Goal: Information Seeking & Learning: Learn about a topic

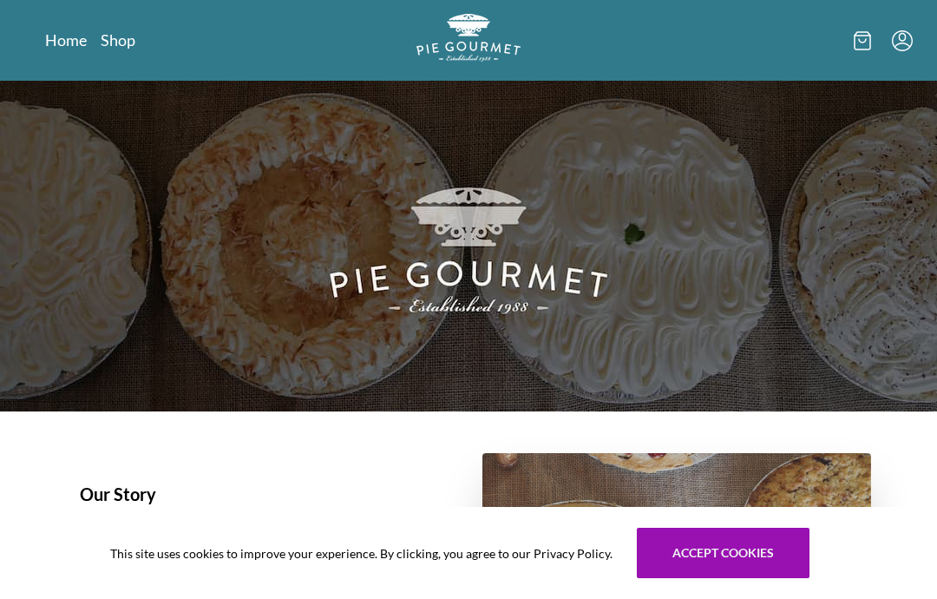
click at [68, 46] on link "Home" at bounding box center [66, 39] width 42 height 21
click at [127, 43] on link "Shop" at bounding box center [118, 39] width 35 height 21
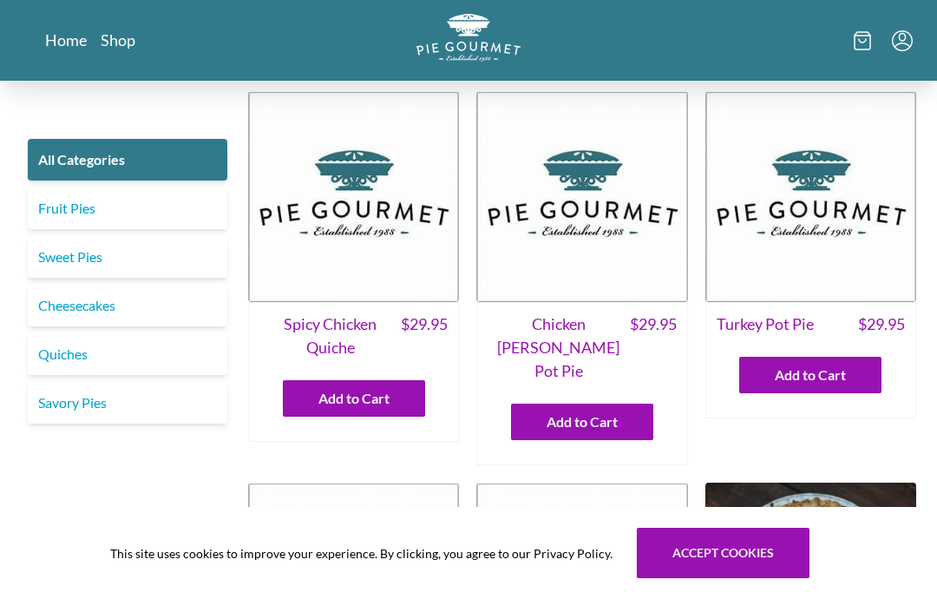
click at [82, 403] on link "Savory Pies" at bounding box center [128, 403] width 200 height 42
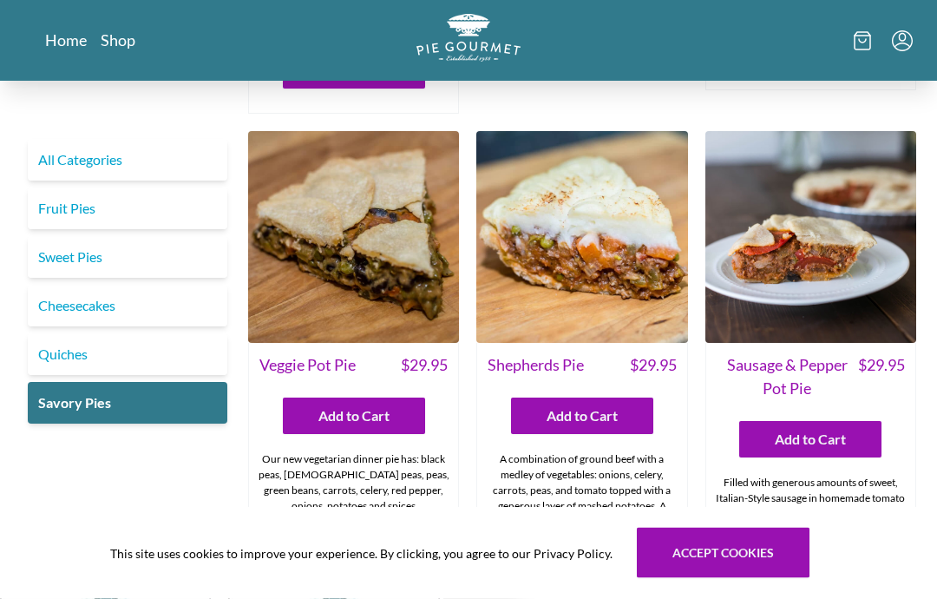
scroll to position [379, 0]
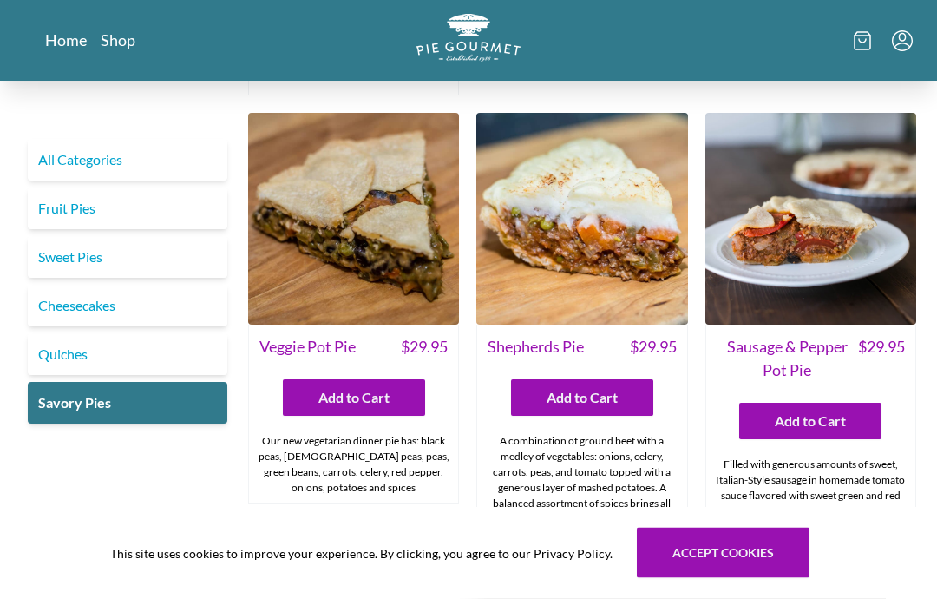
click at [875, 336] on span "$ 29.95" at bounding box center [881, 359] width 47 height 47
click at [851, 257] on img at bounding box center [810, 219] width 211 height 211
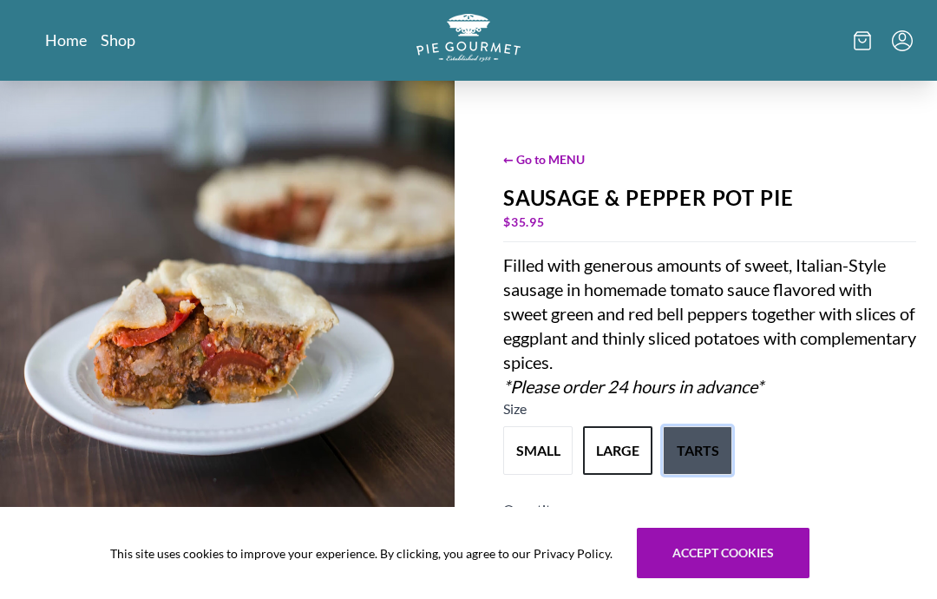
click at [697, 447] on button "tarts" at bounding box center [697, 450] width 69 height 49
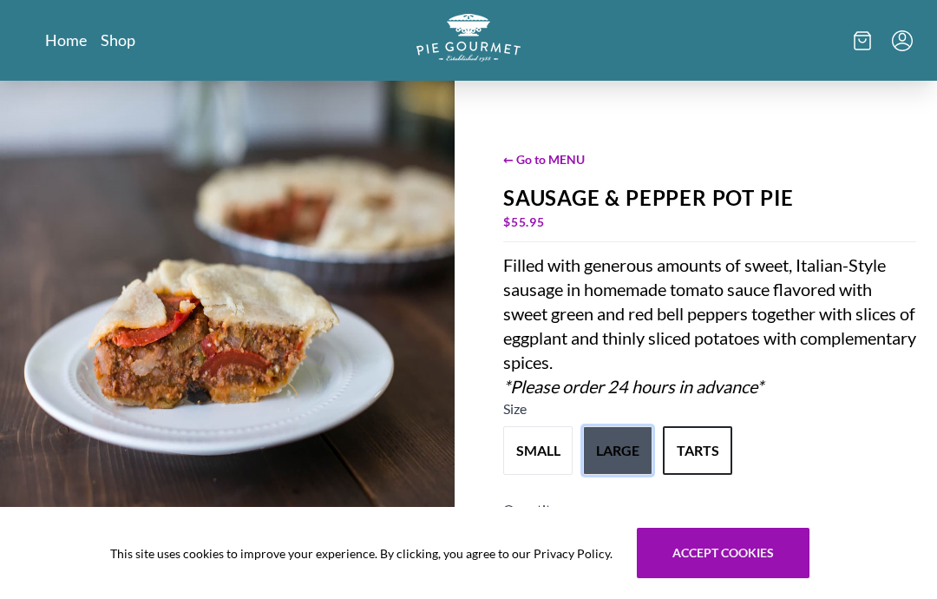
click at [621, 443] on button "large" at bounding box center [617, 450] width 69 height 49
click at [477, 39] on img "Logo" at bounding box center [468, 38] width 104 height 48
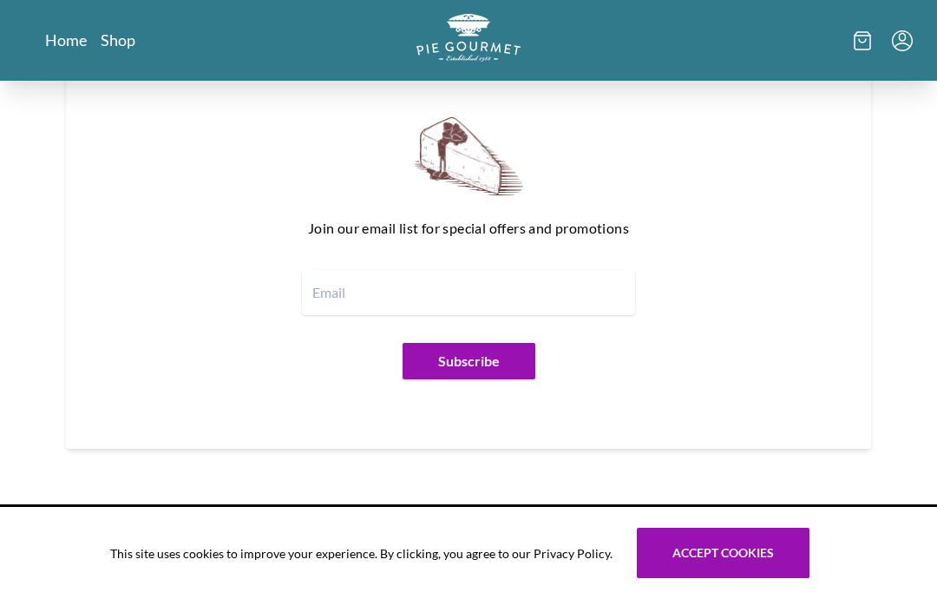
scroll to position [2045, 0]
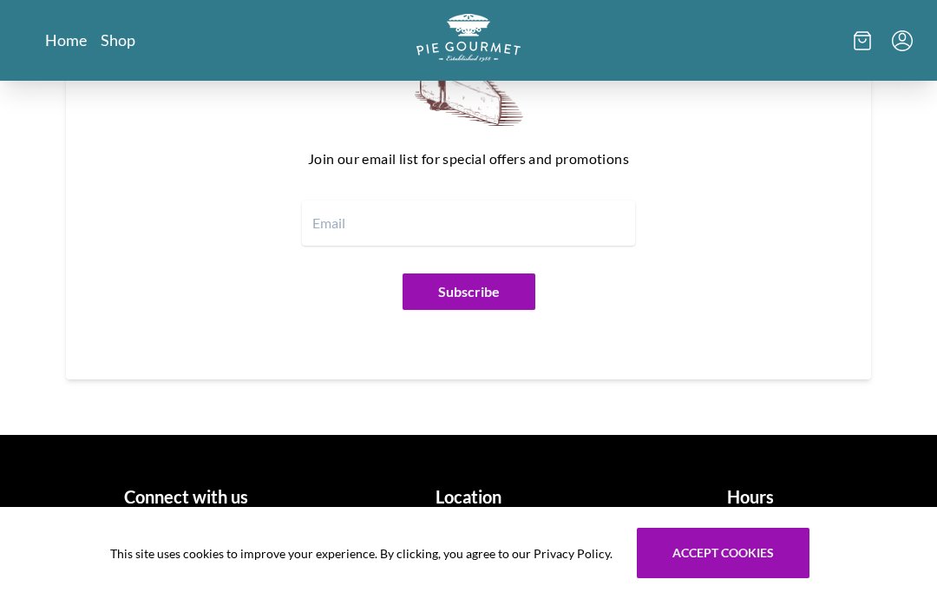
click at [862, 36] on icon at bounding box center [862, 40] width 17 height 19
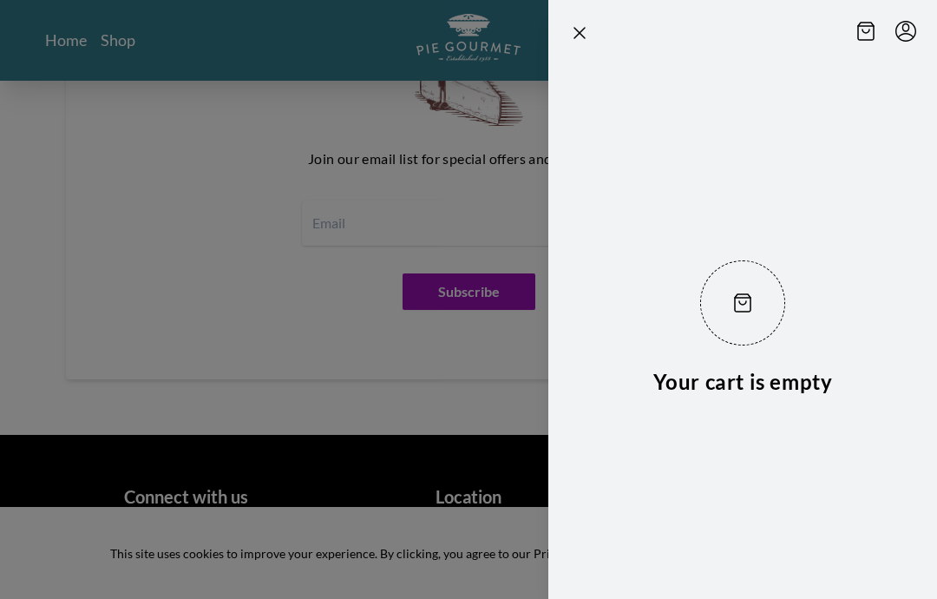
click at [574, 34] on icon "Close panel" at bounding box center [579, 33] width 21 height 21
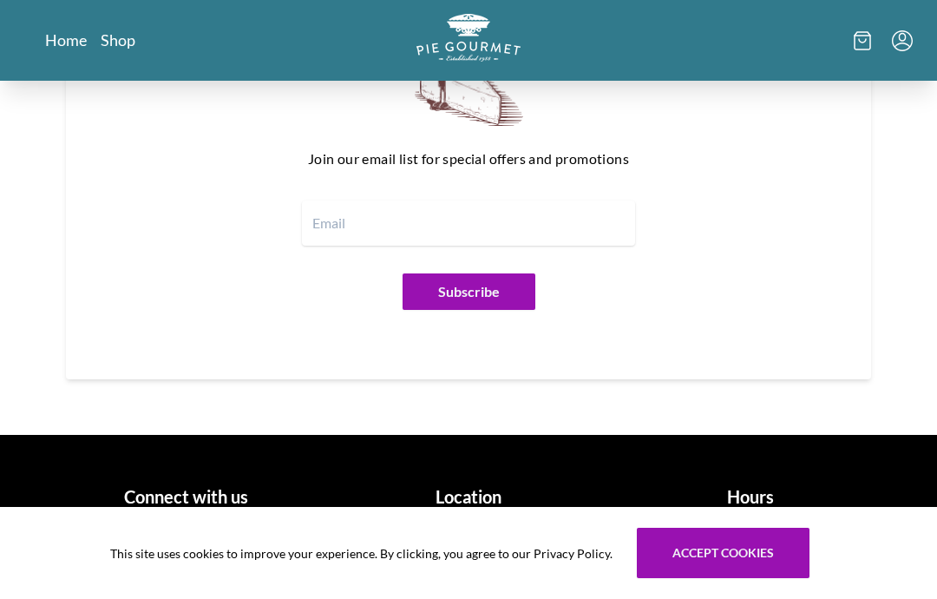
click at [904, 42] on icon "Menu" at bounding box center [902, 40] width 21 height 21
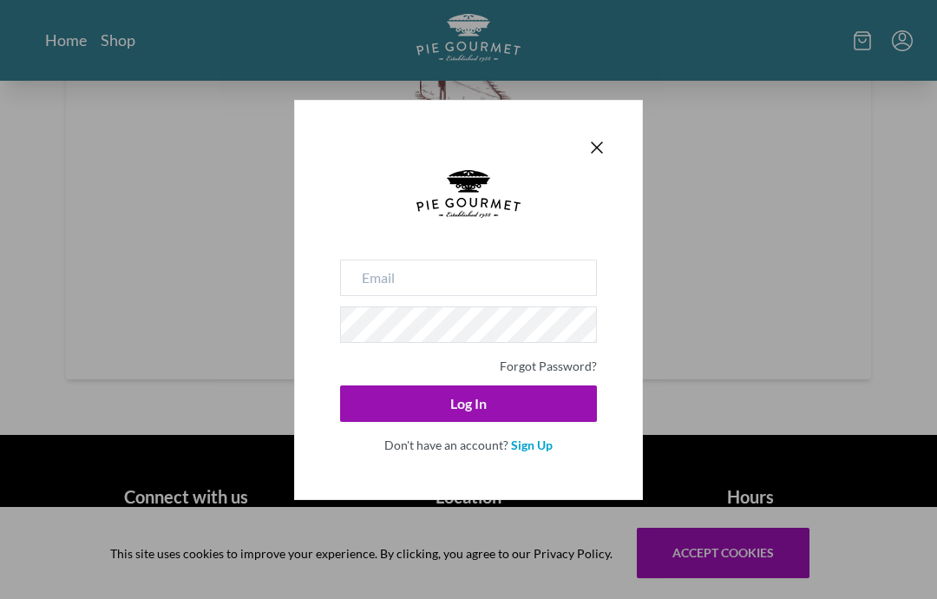
click at [599, 144] on icon "Close panel" at bounding box center [597, 147] width 10 height 10
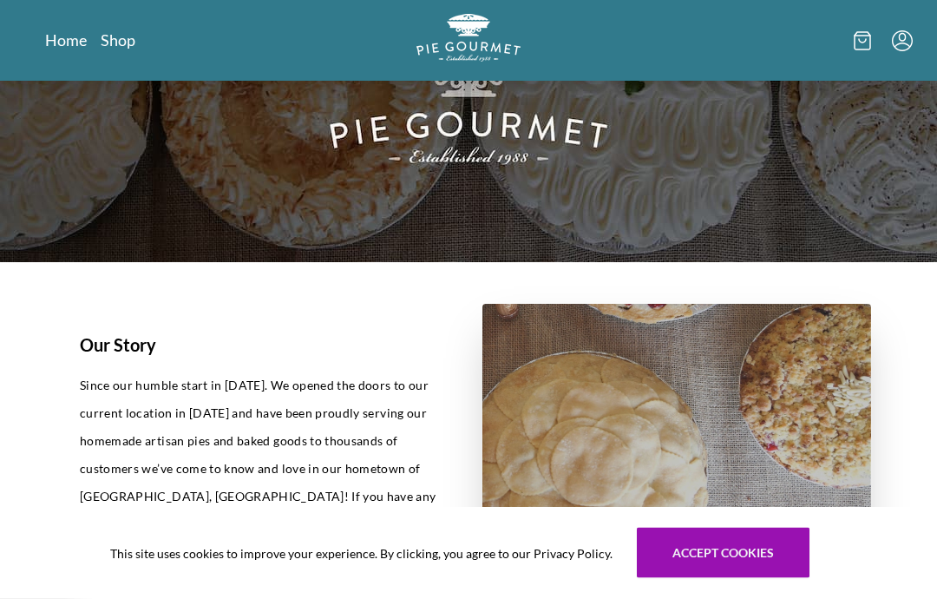
scroll to position [0, 0]
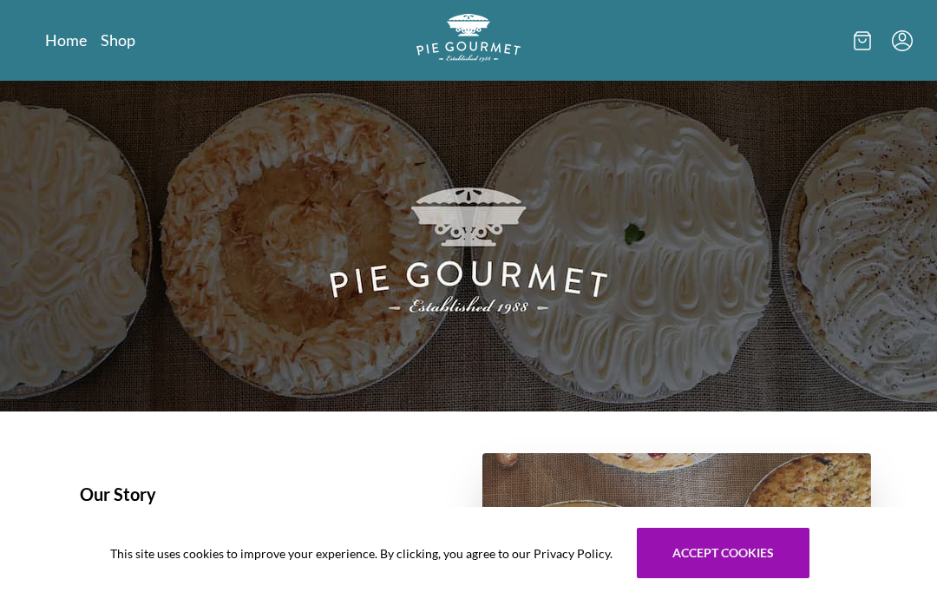
click at [71, 42] on link "Home" at bounding box center [66, 39] width 42 height 21
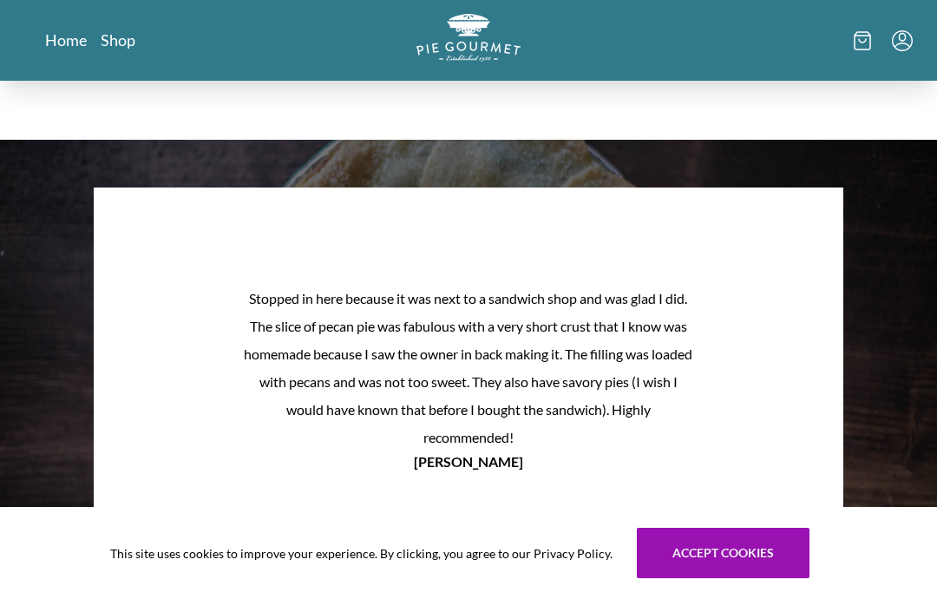
scroll to position [1325, 0]
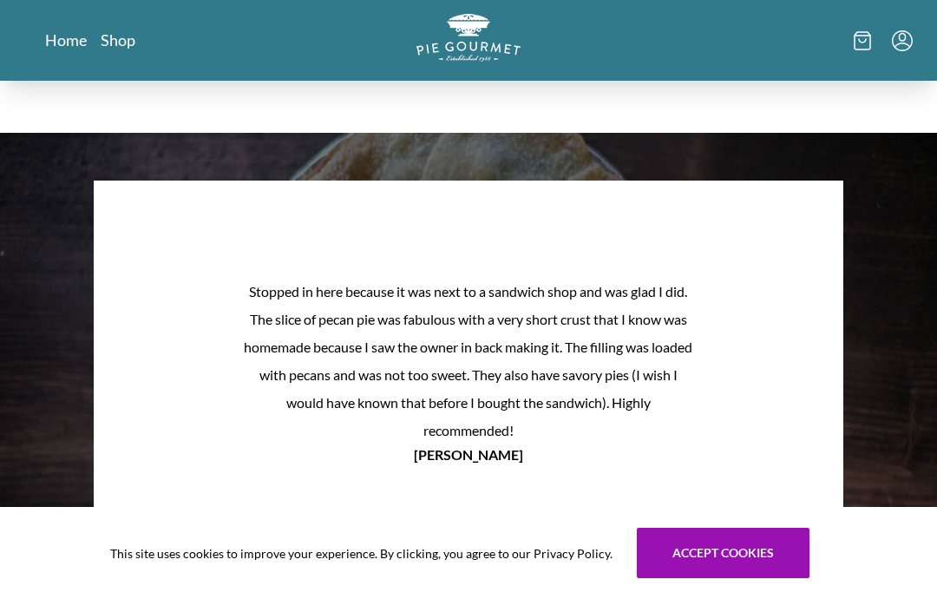
click at [805, 371] on button "Next Product Image" at bounding box center [802, 399] width 56 height 56
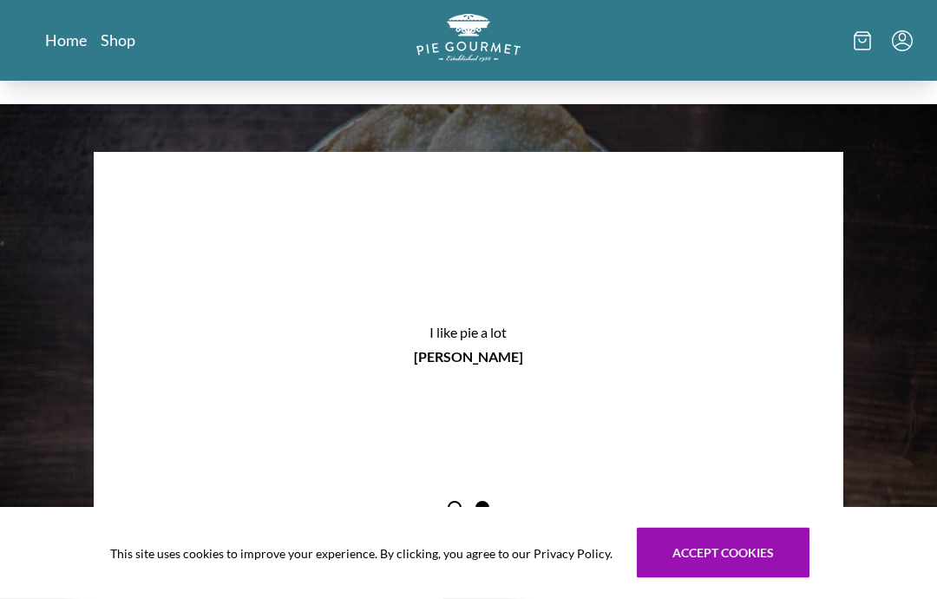
scroll to position [1353, 0]
click at [794, 343] on button "Next Product Image" at bounding box center [802, 371] width 56 height 56
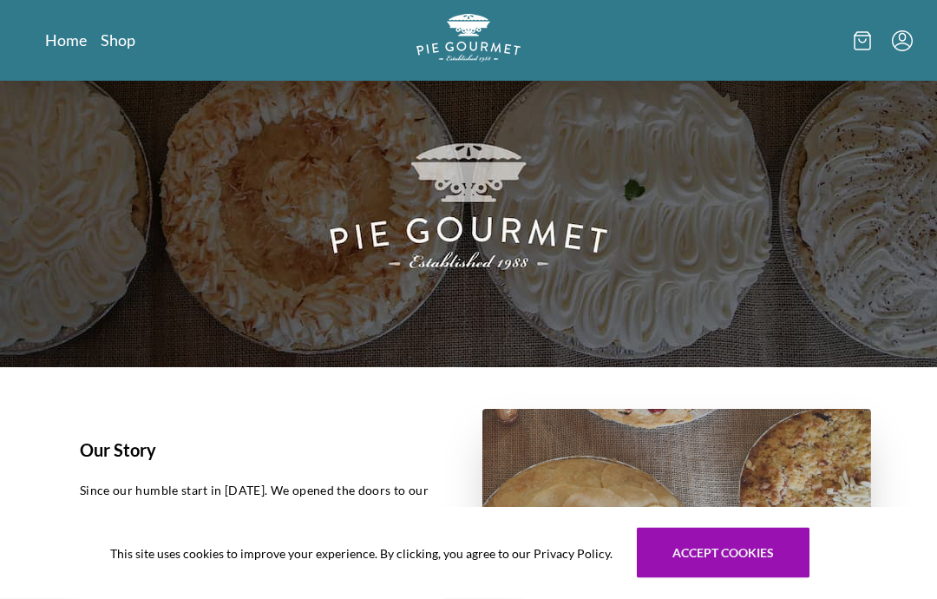
scroll to position [0, 0]
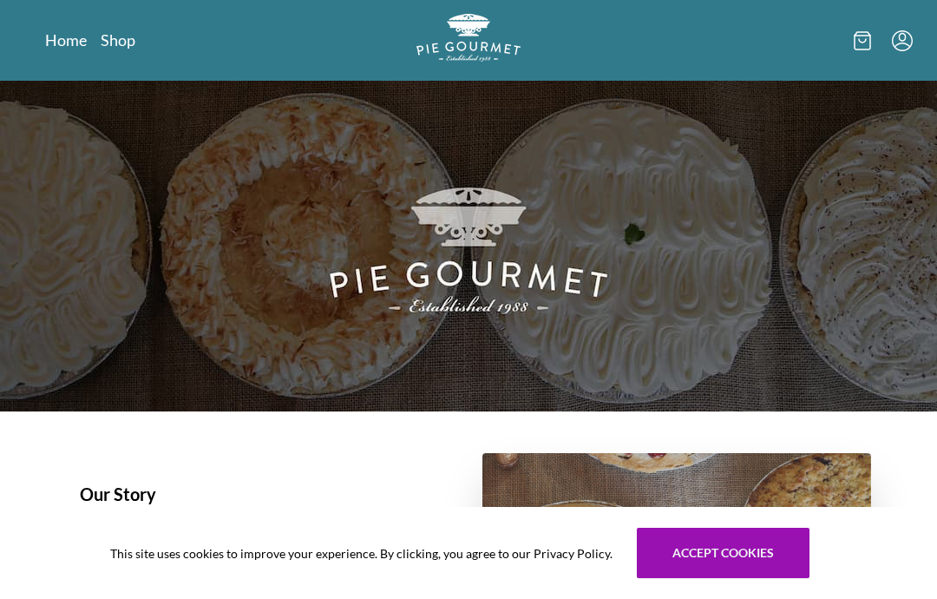
click at [127, 29] on link "Shop" at bounding box center [118, 39] width 35 height 21
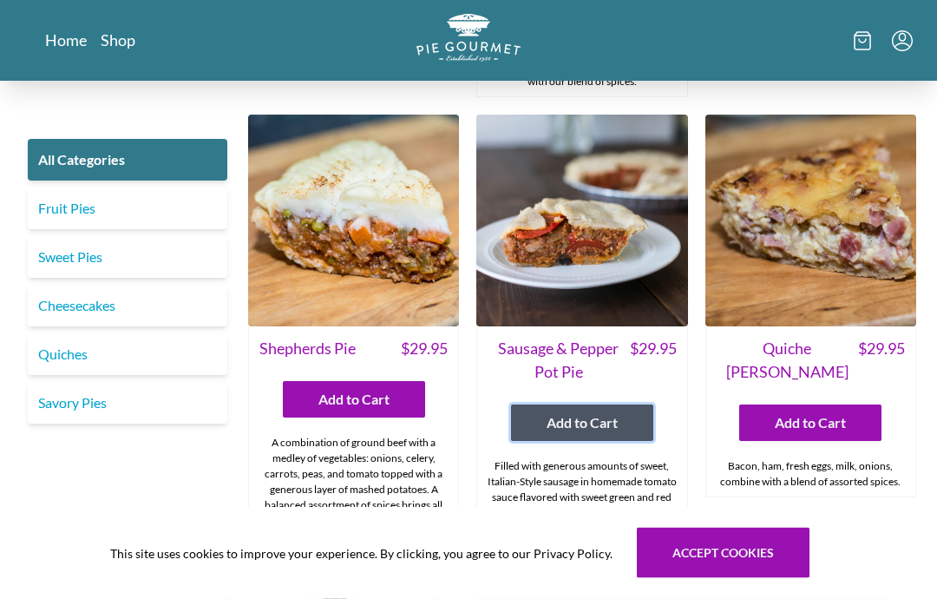
scroll to position [1683, 0]
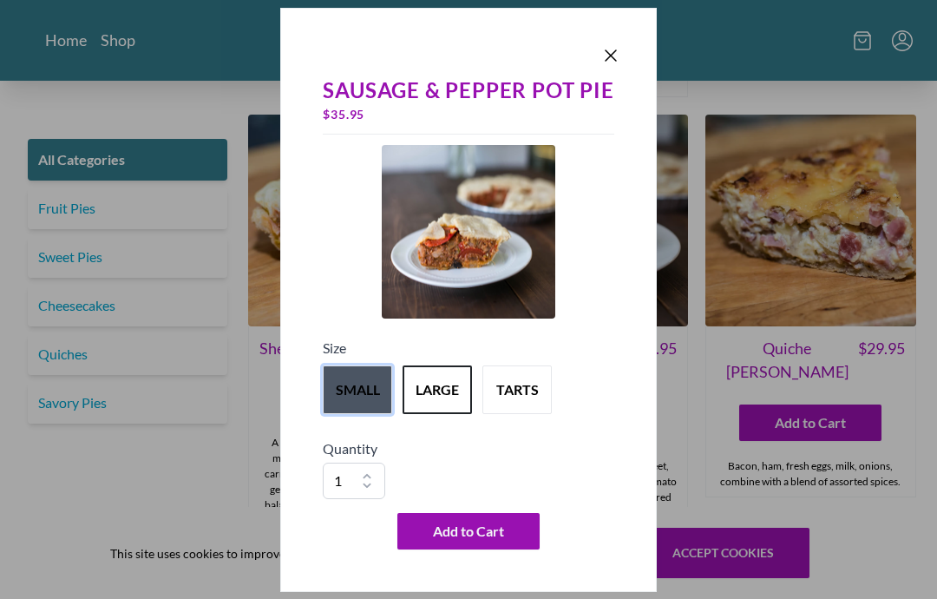
click at [352, 414] on button "small" at bounding box center [357, 389] width 69 height 49
click at [437, 411] on button "large" at bounding box center [437, 389] width 69 height 49
click at [370, 414] on button "small" at bounding box center [357, 389] width 69 height 49
click at [436, 414] on button "large" at bounding box center [437, 389] width 69 height 49
click at [363, 414] on button "small" at bounding box center [357, 389] width 69 height 49
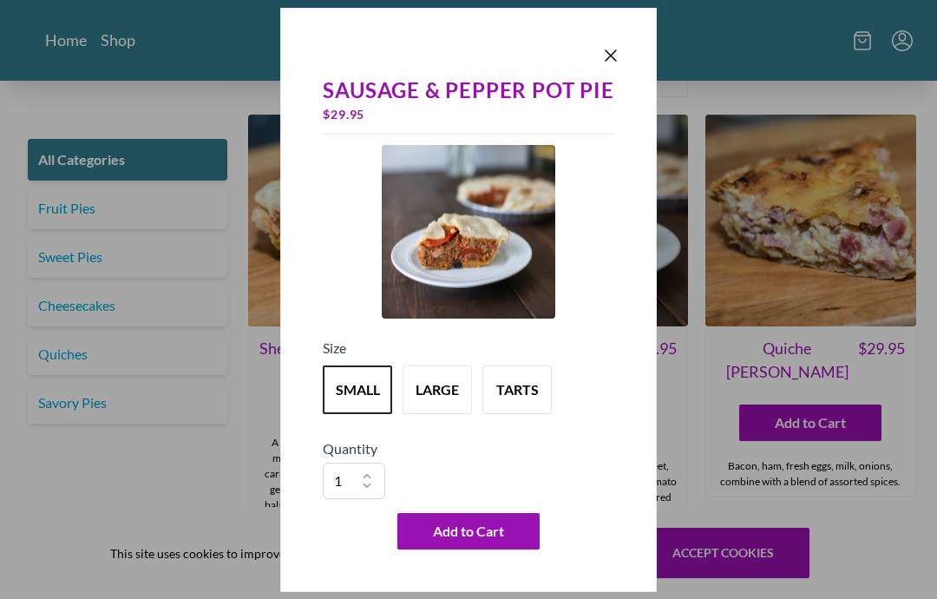
click at [616, 66] on icon "Close panel" at bounding box center [610, 55] width 21 height 21
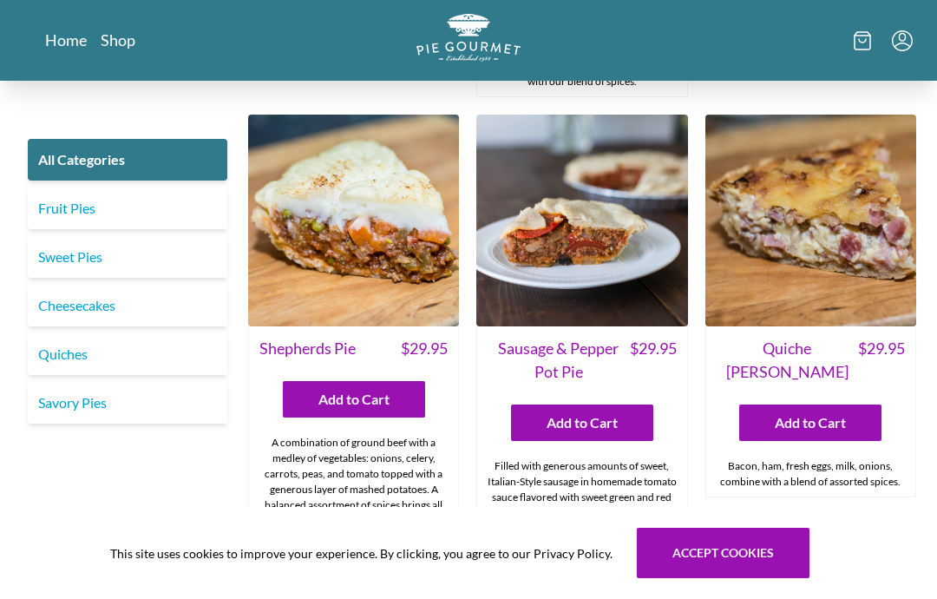
click at [63, 205] on link "Fruit Pies" at bounding box center [128, 208] width 200 height 42
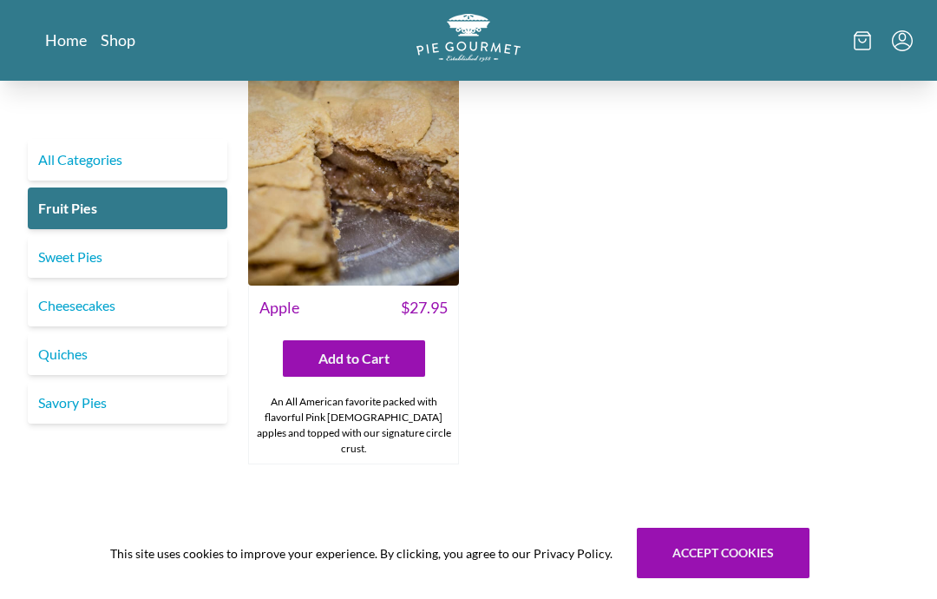
scroll to position [1760, 0]
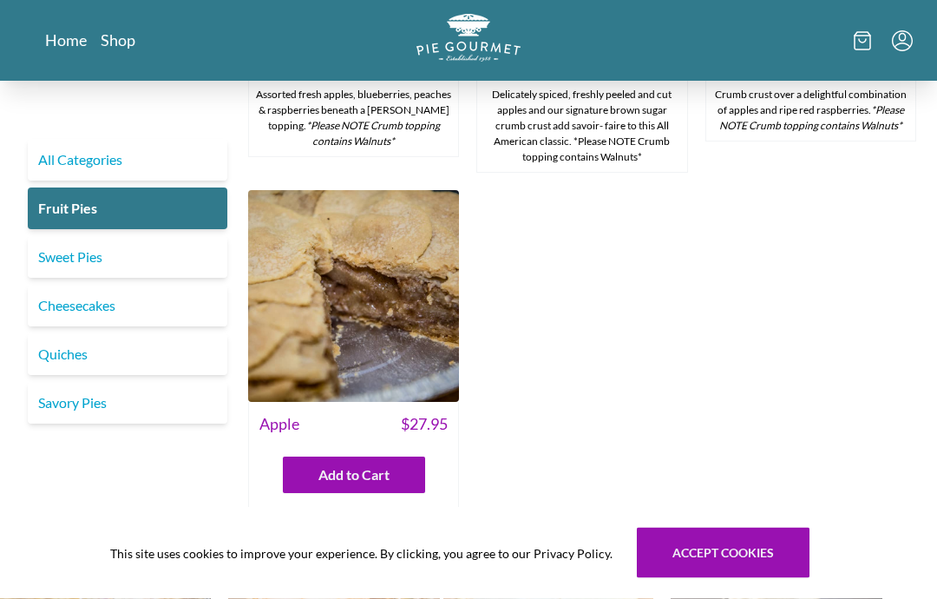
click at [83, 252] on link "Sweet Pies" at bounding box center [128, 257] width 200 height 42
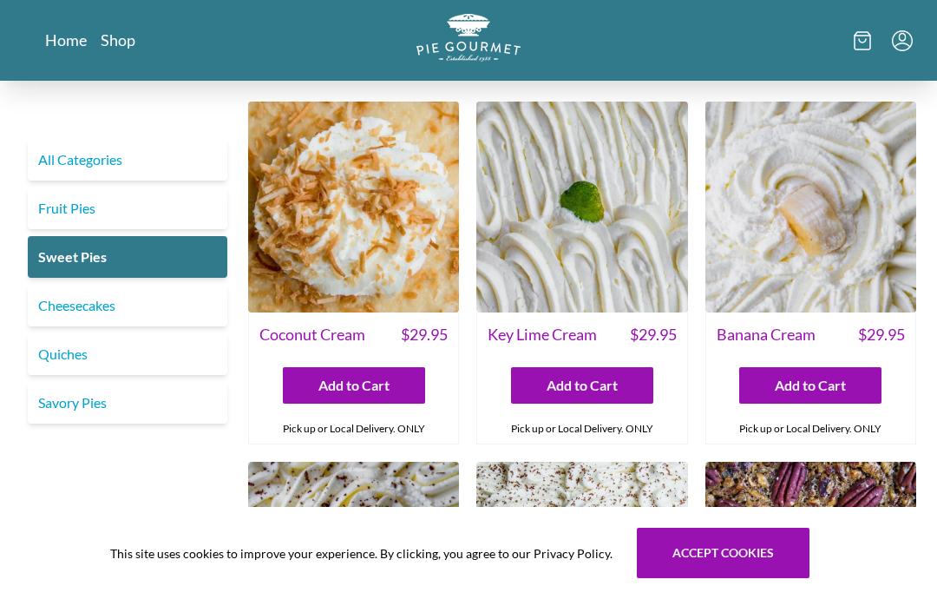
click at [78, 316] on link "Cheesecakes" at bounding box center [128, 306] width 200 height 42
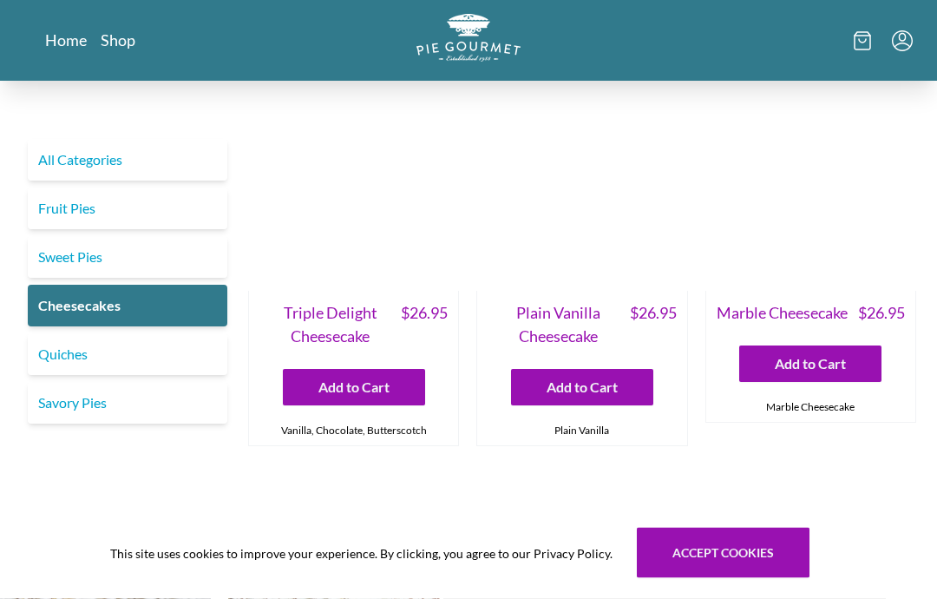
scroll to position [22, 0]
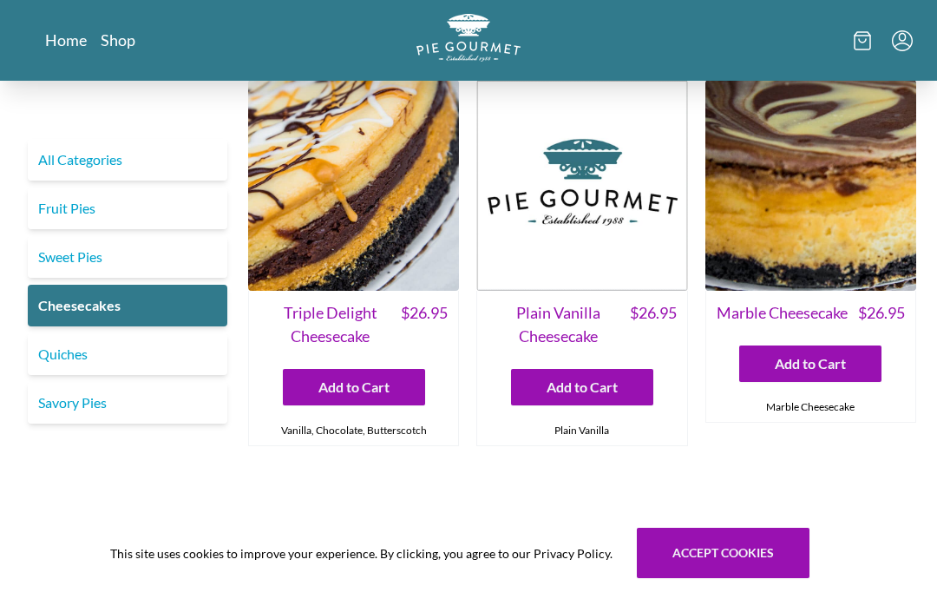
click at [62, 365] on link "Quiches" at bounding box center [128, 354] width 200 height 42
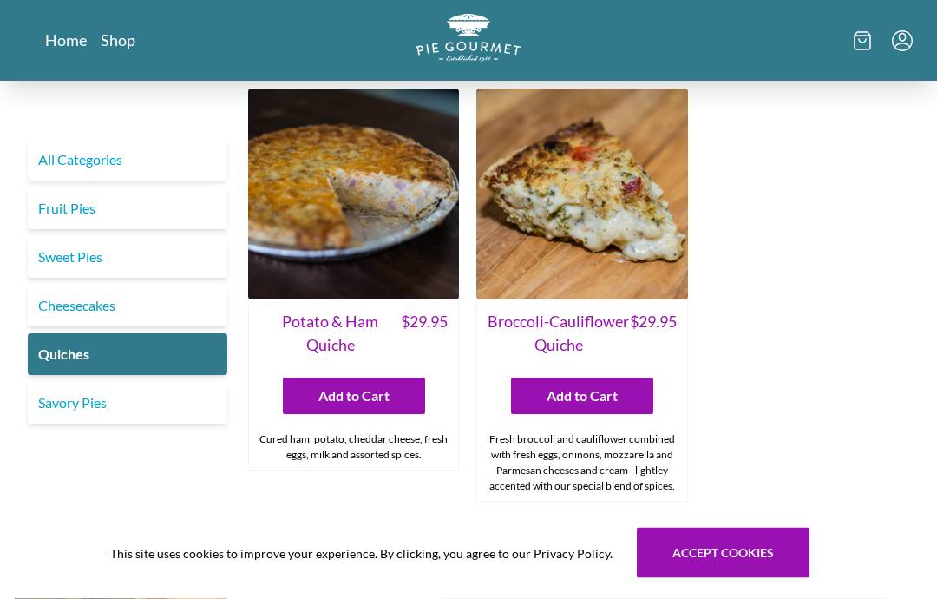
scroll to position [890, 0]
click at [68, 402] on link "Savory Pies" at bounding box center [128, 403] width 200 height 42
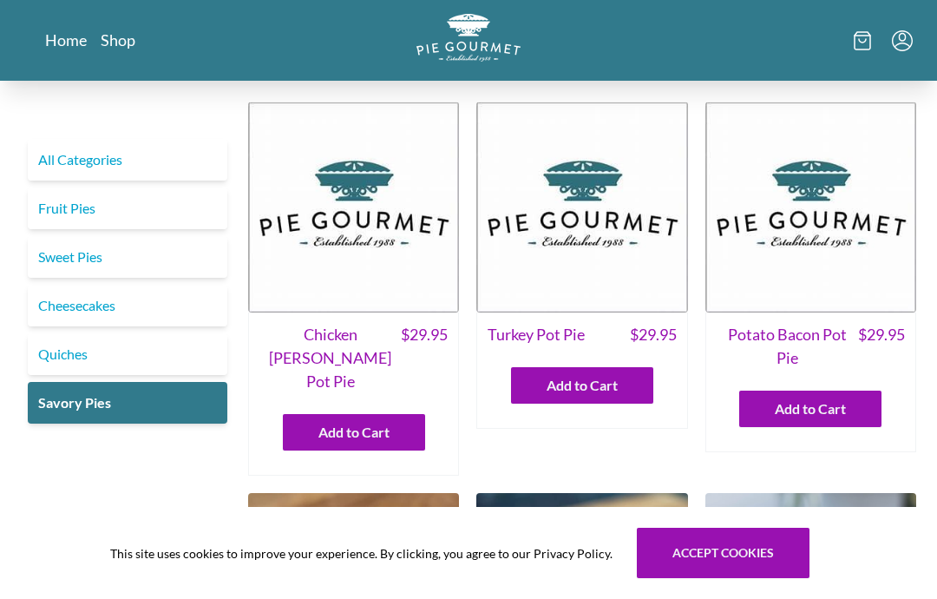
click at [853, 266] on img at bounding box center [810, 207] width 211 height 211
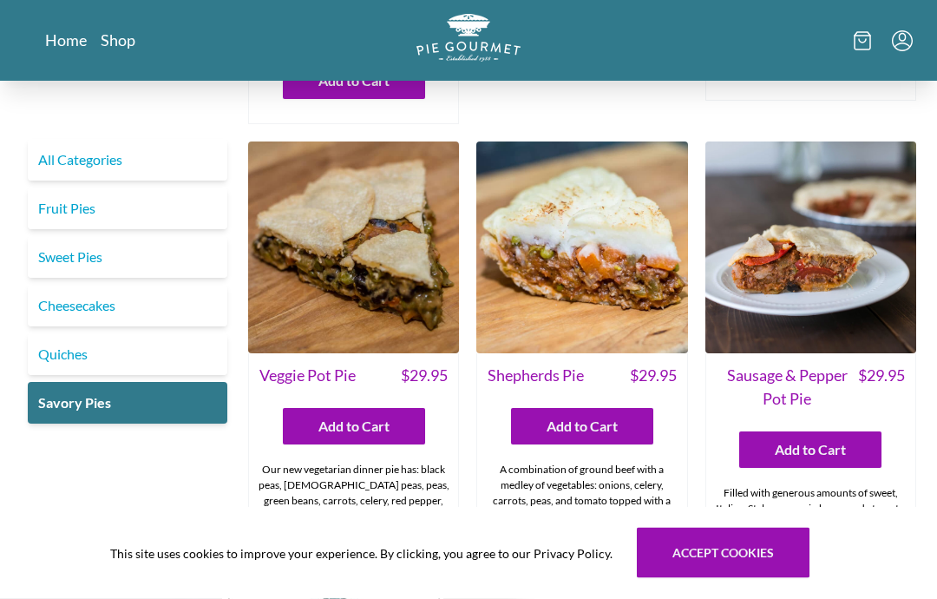
scroll to position [351, 0]
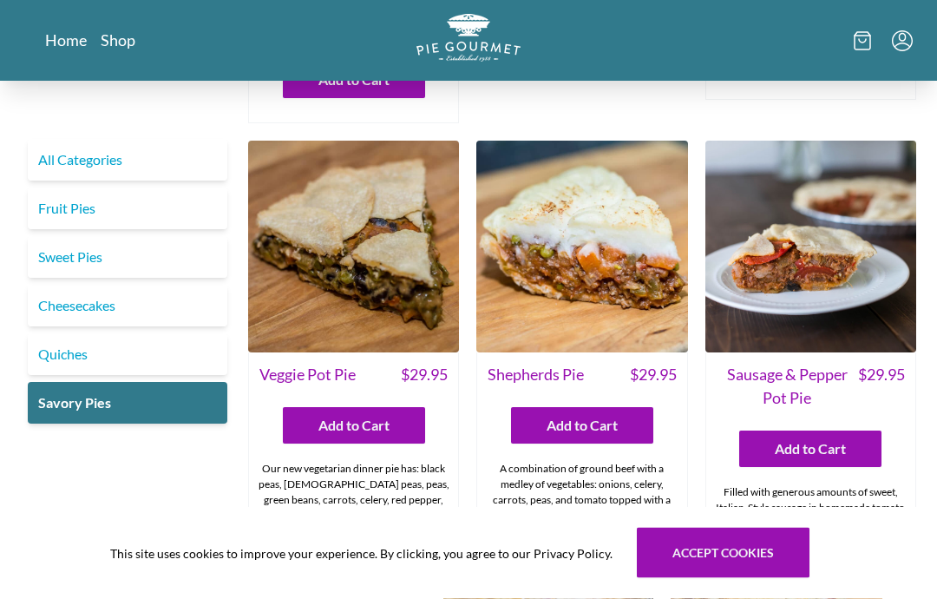
click at [861, 36] on icon at bounding box center [862, 40] width 17 height 19
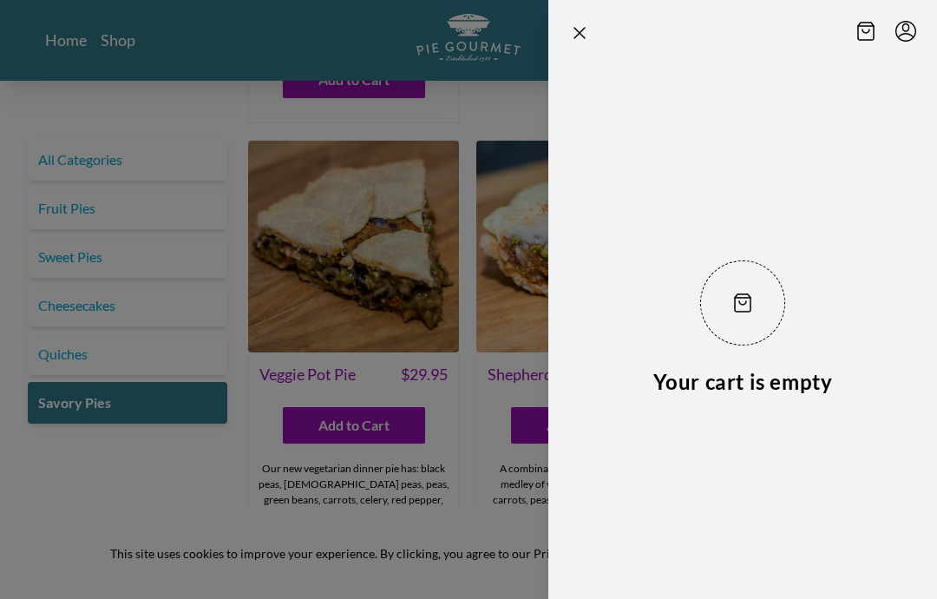
click at [599, 36] on div at bounding box center [742, 33] width 347 height 24
click at [578, 43] on icon "Close panel" at bounding box center [579, 33] width 21 height 21
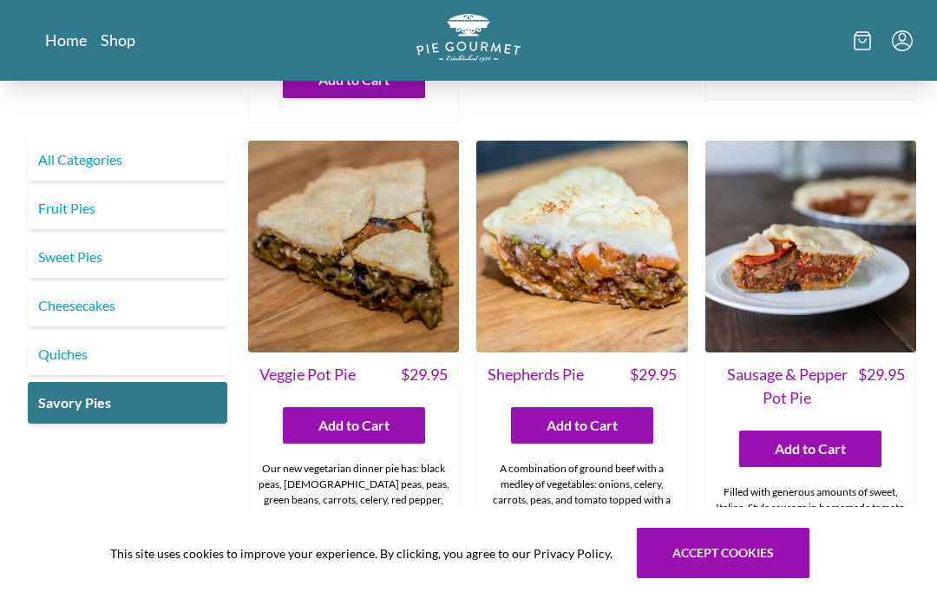
click at [599, 255] on img at bounding box center [581, 246] width 211 height 211
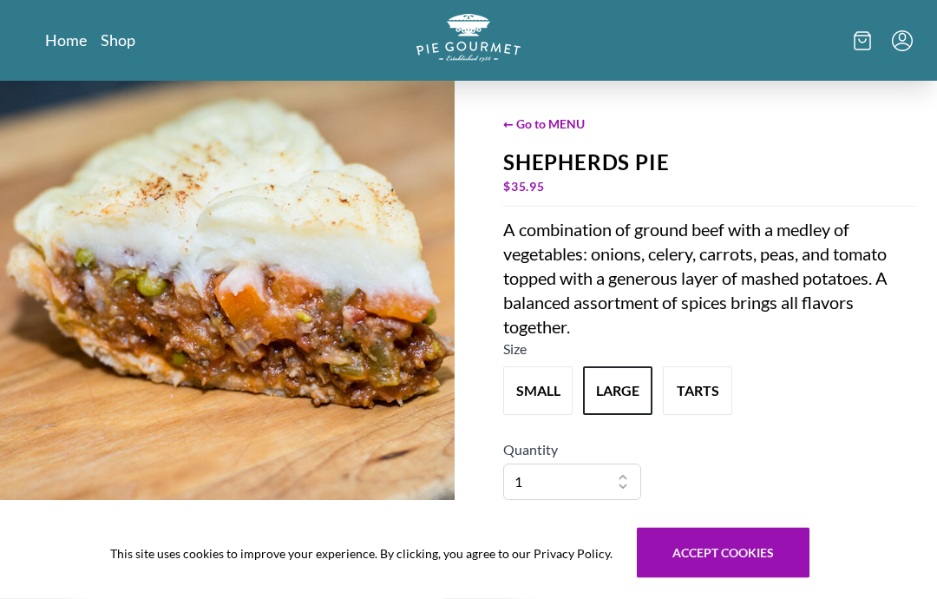
scroll to position [36, 0]
click at [531, 388] on button "small" at bounding box center [537, 390] width 69 height 49
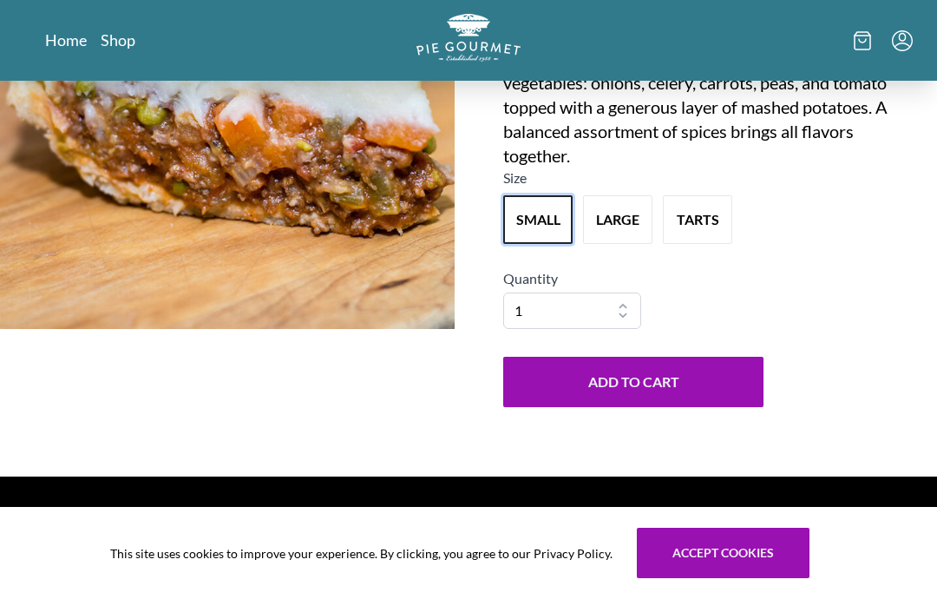
scroll to position [276, 0]
